Goal: Task Accomplishment & Management: Manage account settings

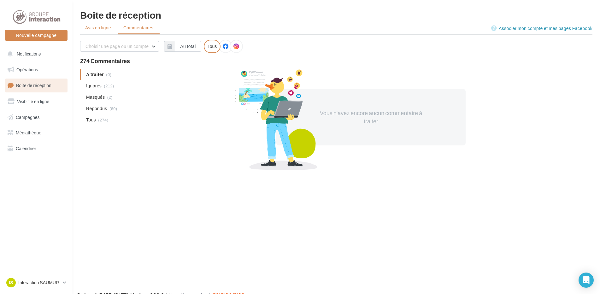
click at [108, 31] on li "Avis en ligne" at bounding box center [98, 27] width 37 height 11
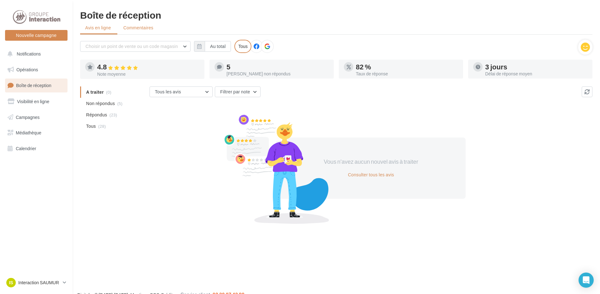
click at [146, 30] on span "Commentaires" at bounding box center [138, 28] width 30 height 6
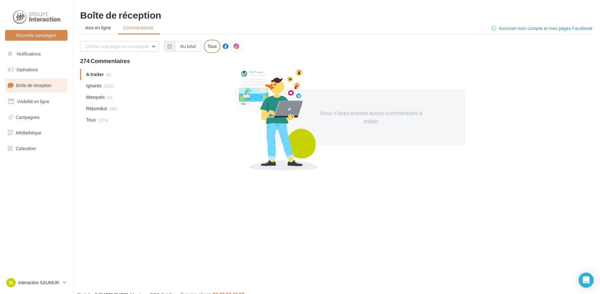
click at [96, 30] on span "Avis en ligne" at bounding box center [98, 28] width 26 height 6
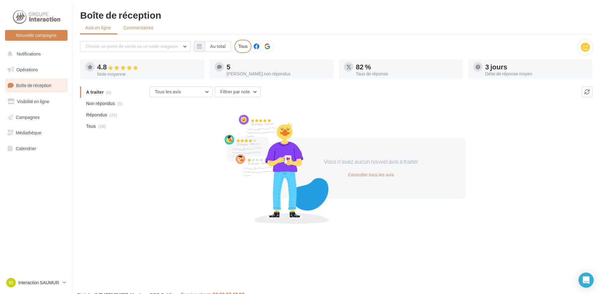
click at [139, 30] on span "Commentaires" at bounding box center [138, 28] width 30 height 6
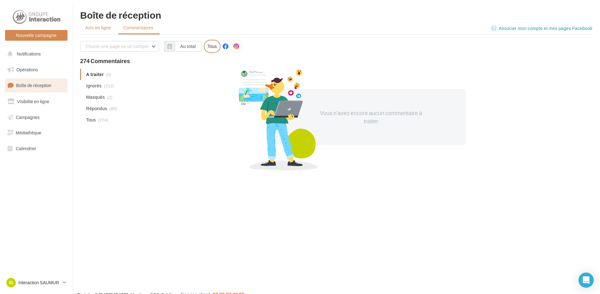
click at [108, 27] on span "Avis en ligne" at bounding box center [98, 28] width 26 height 6
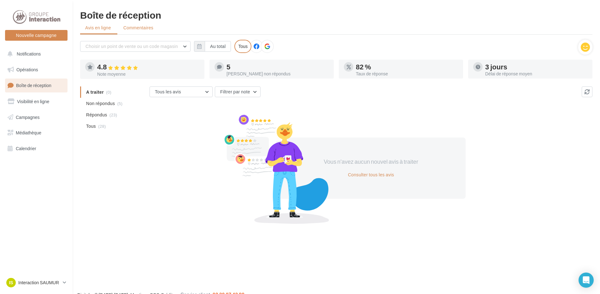
click at [138, 23] on li "Commentaires" at bounding box center [138, 27] width 41 height 11
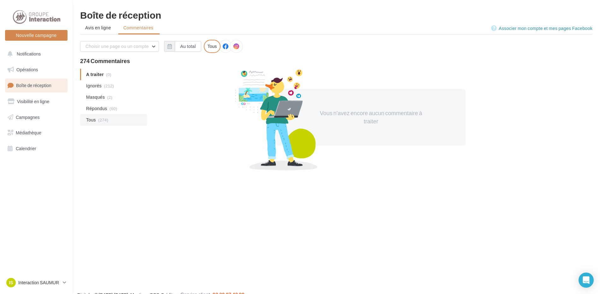
click at [117, 123] on li "Tous (274)" at bounding box center [113, 119] width 67 height 11
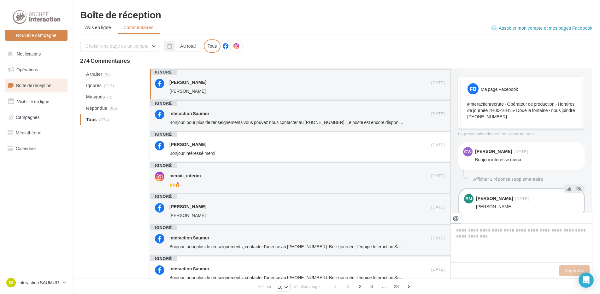
scroll to position [18, 0]
